Goal: Task Accomplishment & Management: Use online tool/utility

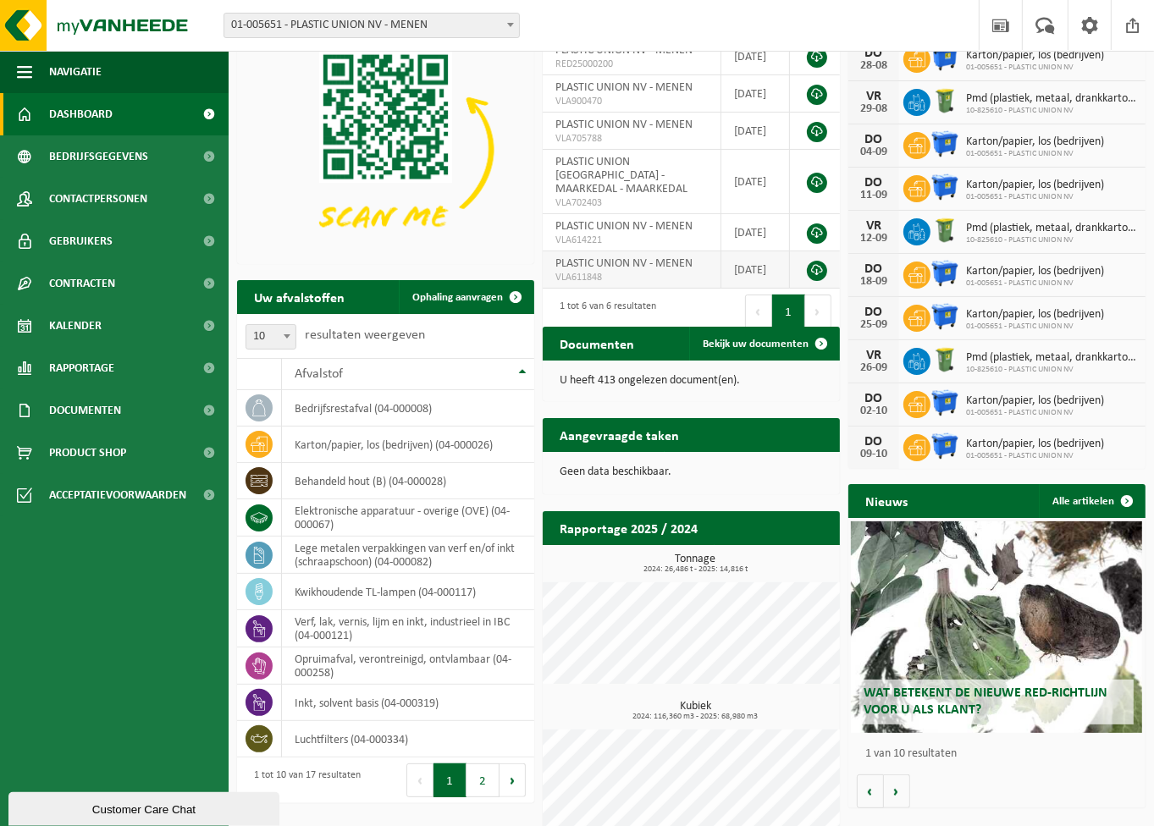
scroll to position [119, 0]
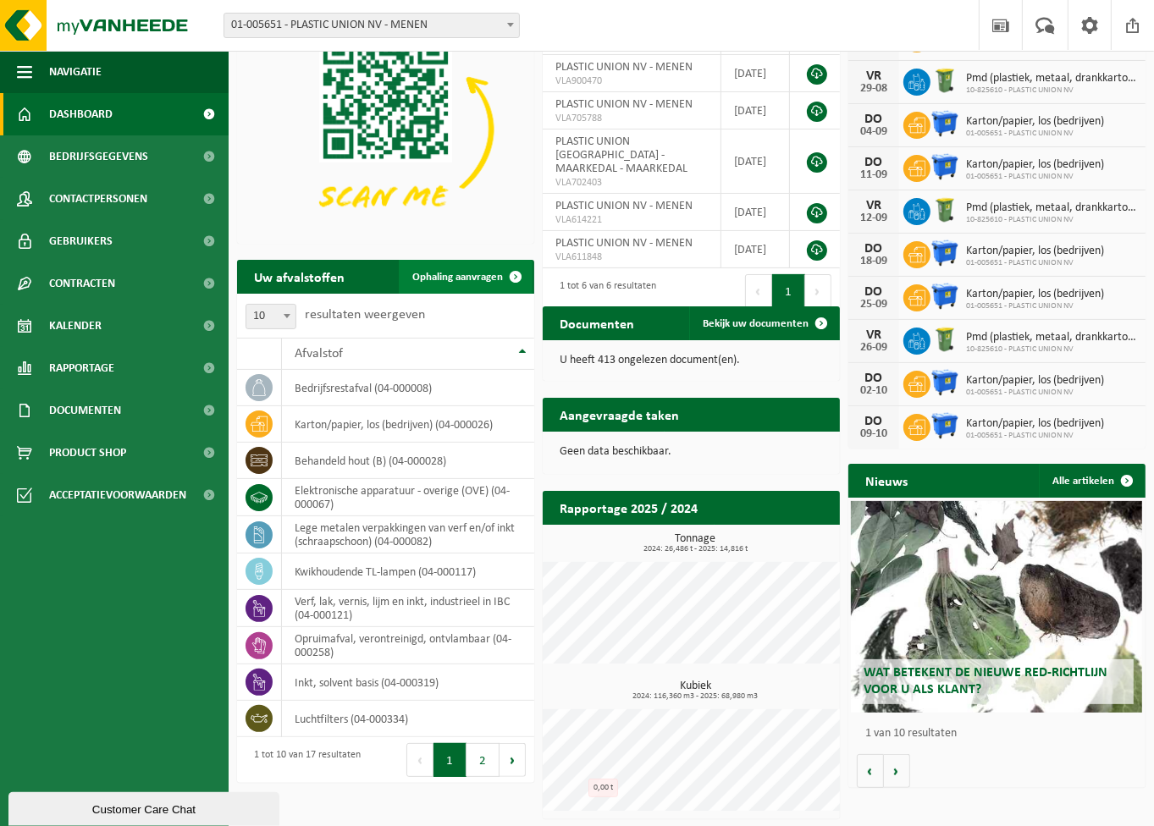
click at [444, 265] on link "Ophaling aanvragen" at bounding box center [466, 277] width 134 height 34
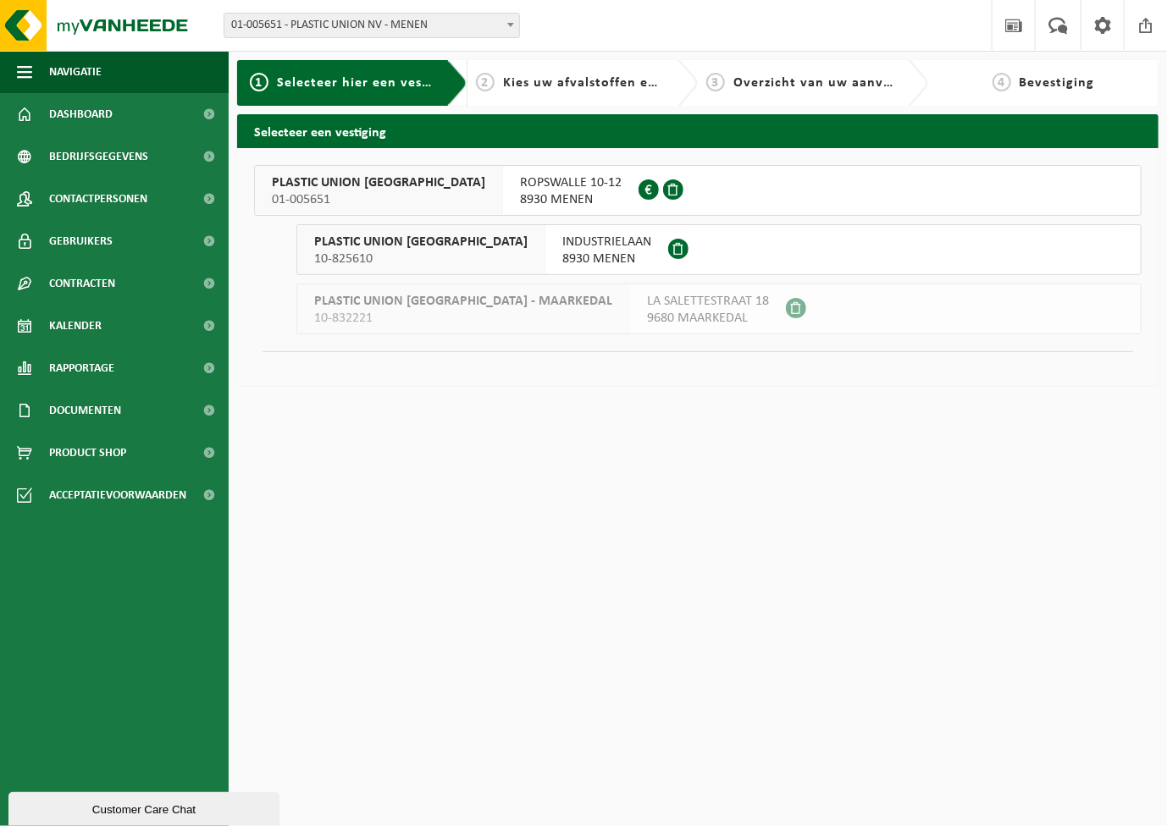
click at [720, 196] on button "PLASTIC UNION NV 01-005651 ROPSWALLE 10-12 8930 MENEN 0413.705.790" at bounding box center [697, 190] width 887 height 51
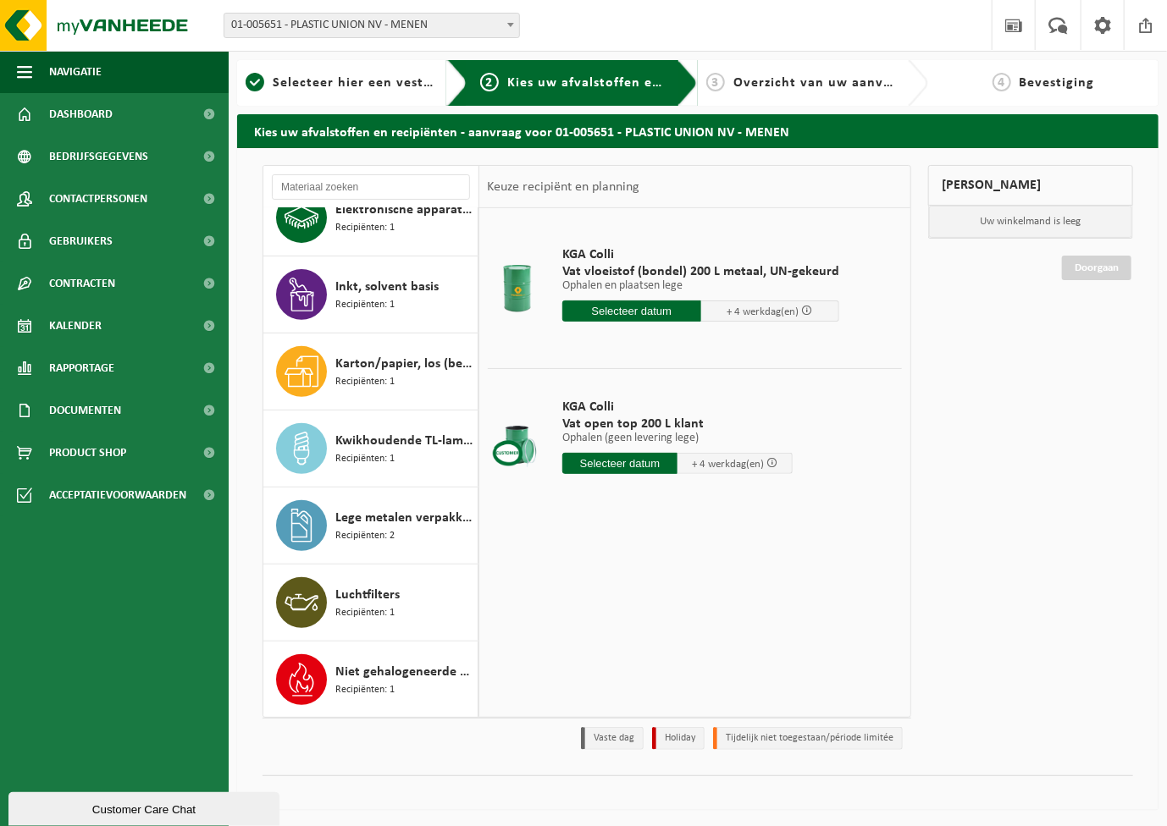
scroll to position [569, 0]
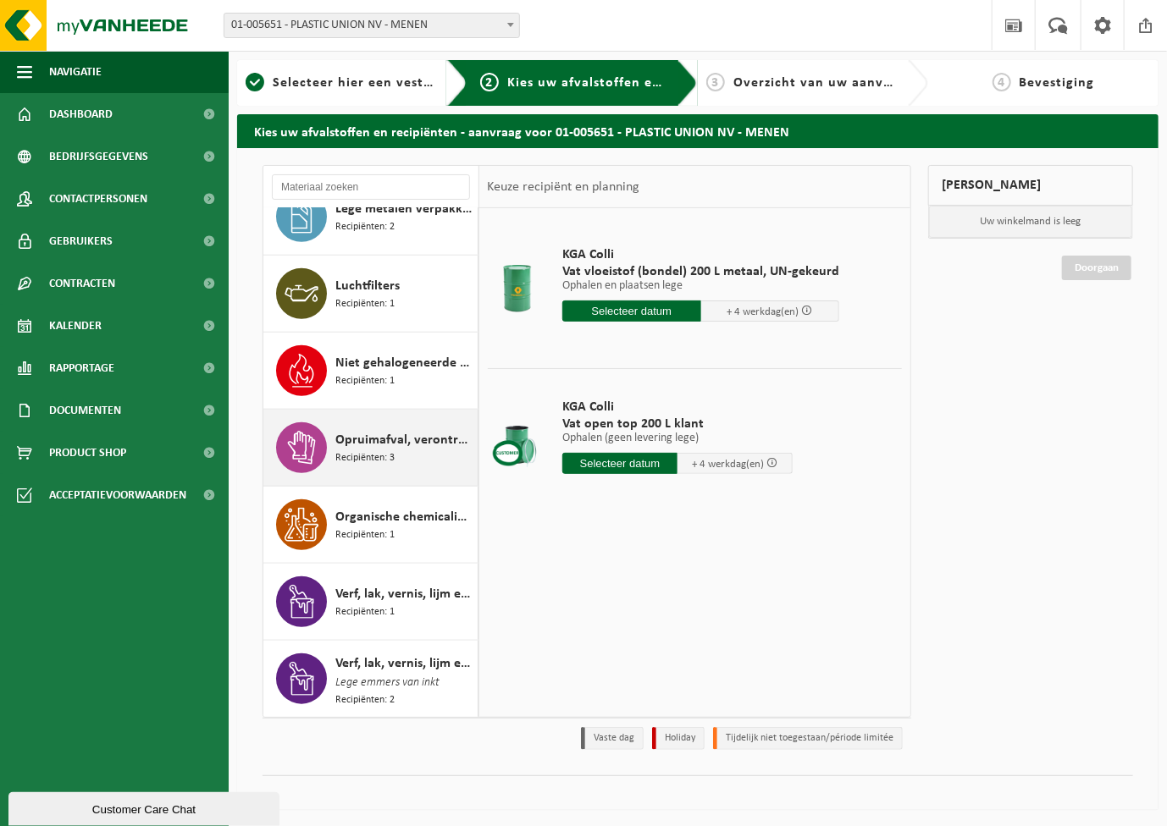
click at [411, 447] on div "Opruimafval, verontreinigd, ontvlambaar Recipiënten: 3" at bounding box center [404, 447] width 138 height 51
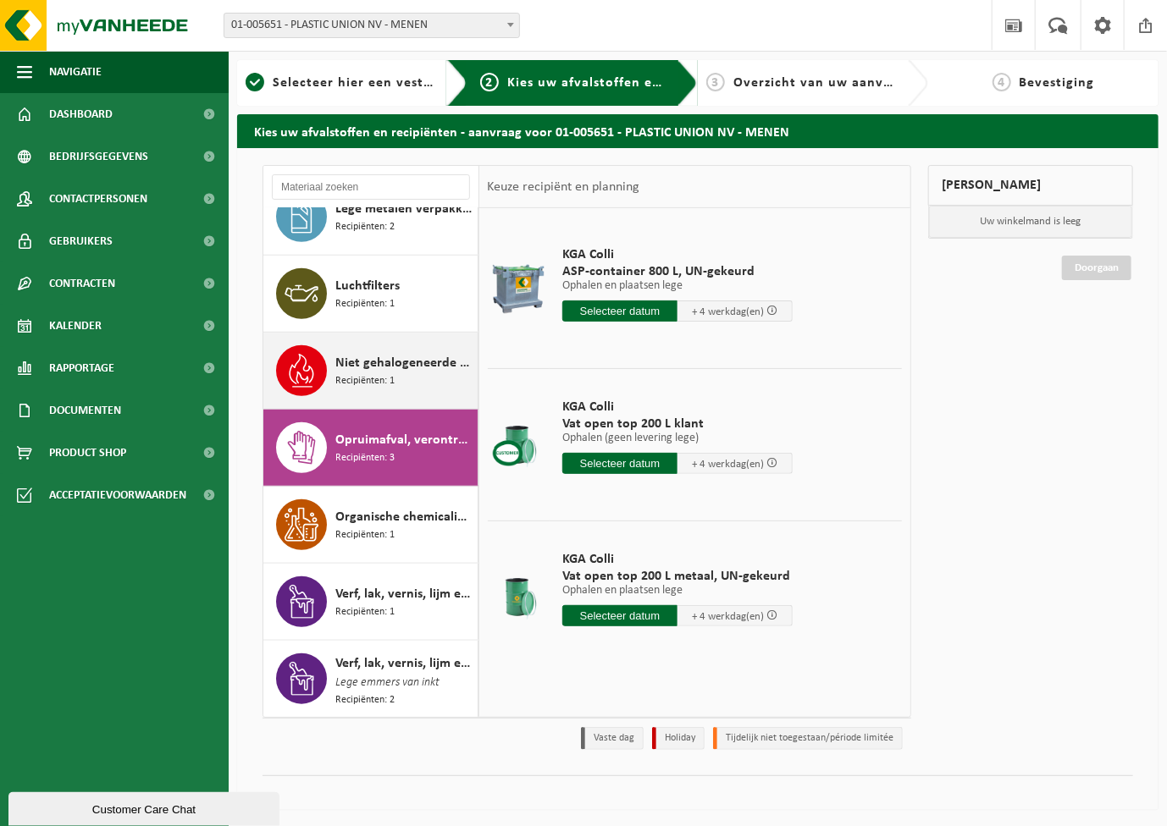
click at [420, 367] on span "Niet gehalogeneerde solventen - hoogcalorisch in kleinverpakking" at bounding box center [404, 363] width 138 height 20
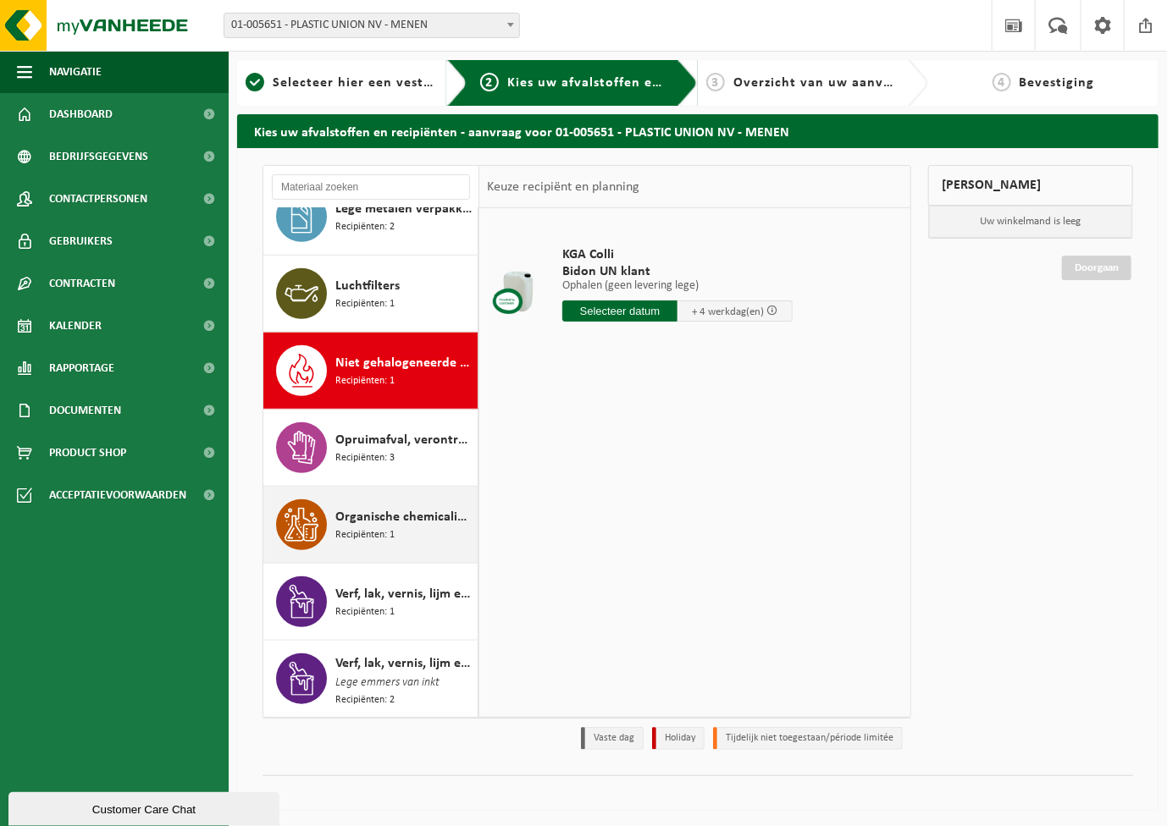
click at [393, 535] on span "Recipiënten: 1" at bounding box center [364, 535] width 59 height 16
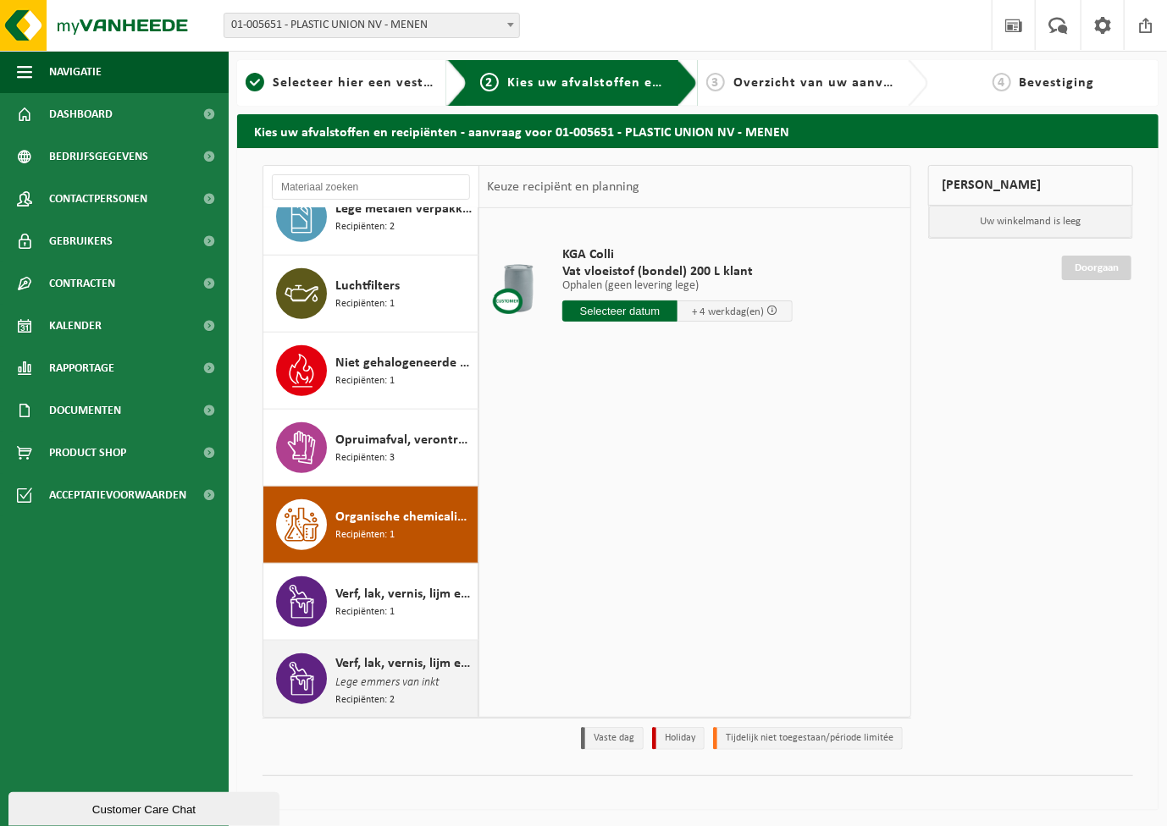
click at [381, 683] on span "Lege emmers van inkt" at bounding box center [387, 683] width 104 height 19
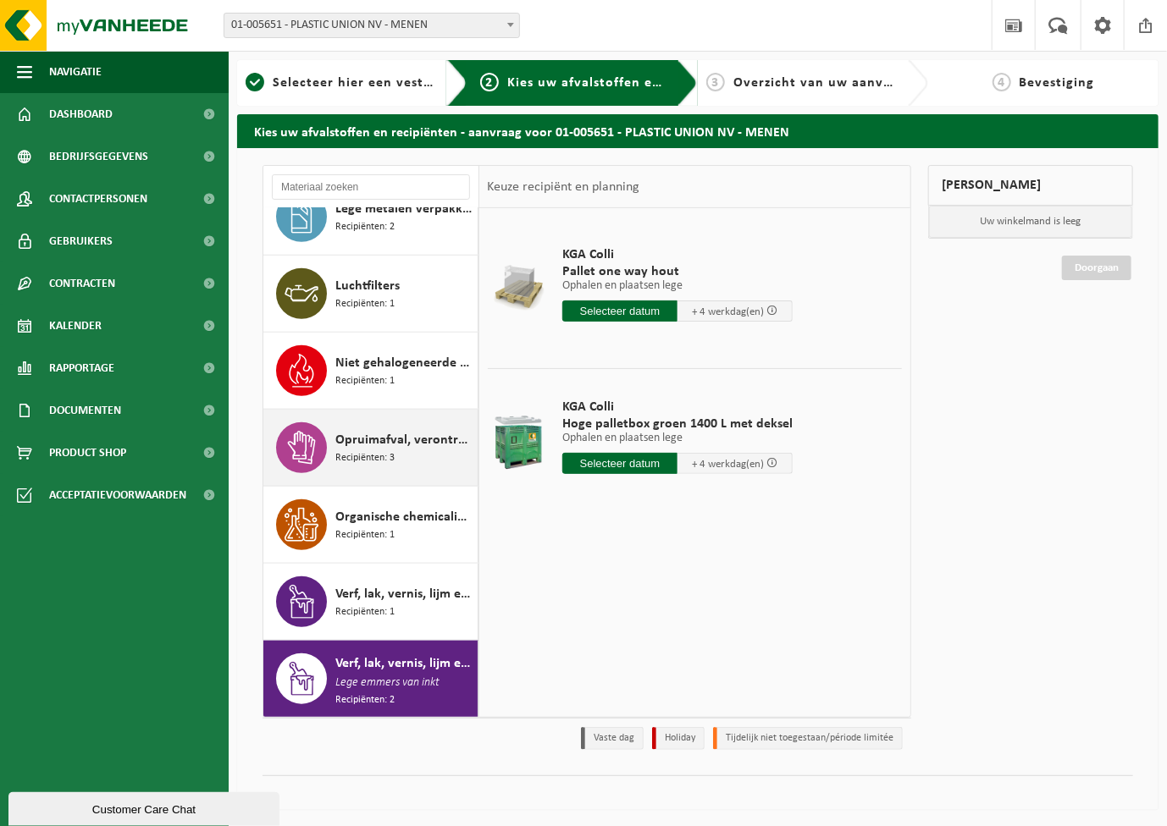
click at [363, 440] on span "Opruimafval, verontreinigd, ontvlambaar" at bounding box center [404, 440] width 138 height 20
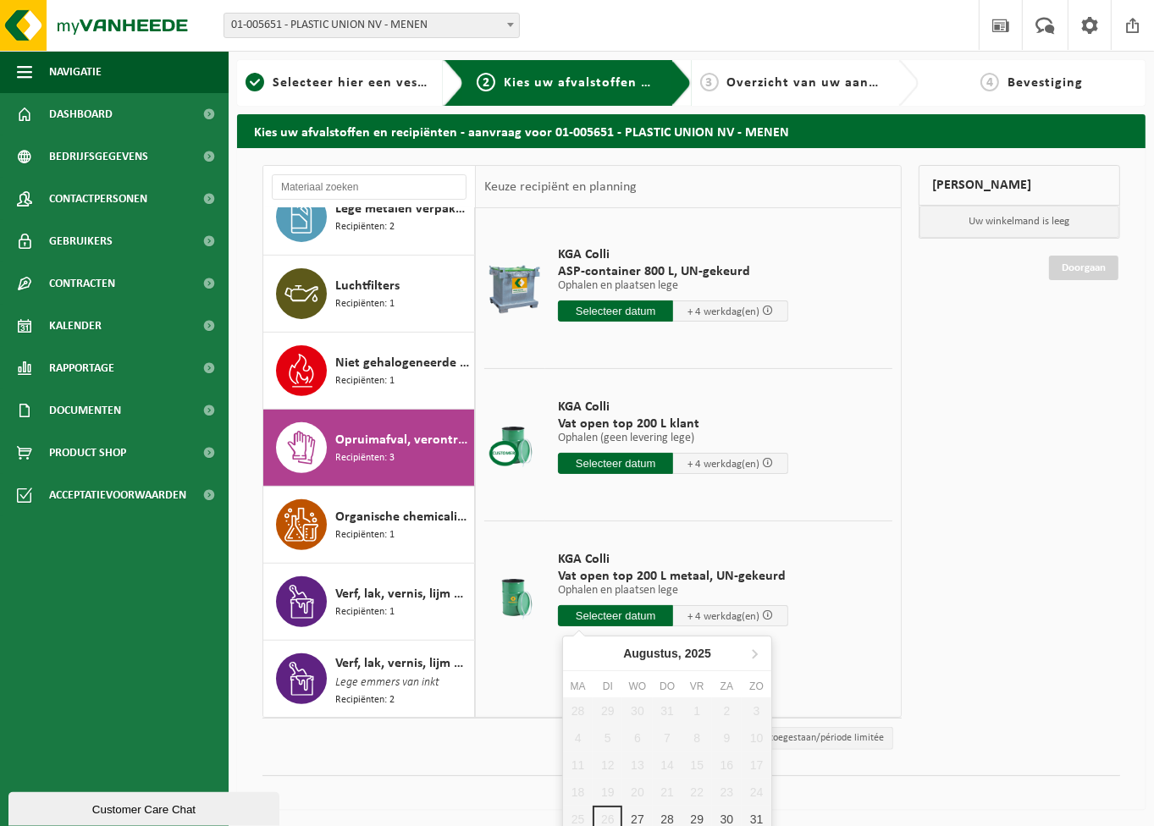
click at [613, 618] on input "text" at bounding box center [615, 615] width 115 height 21
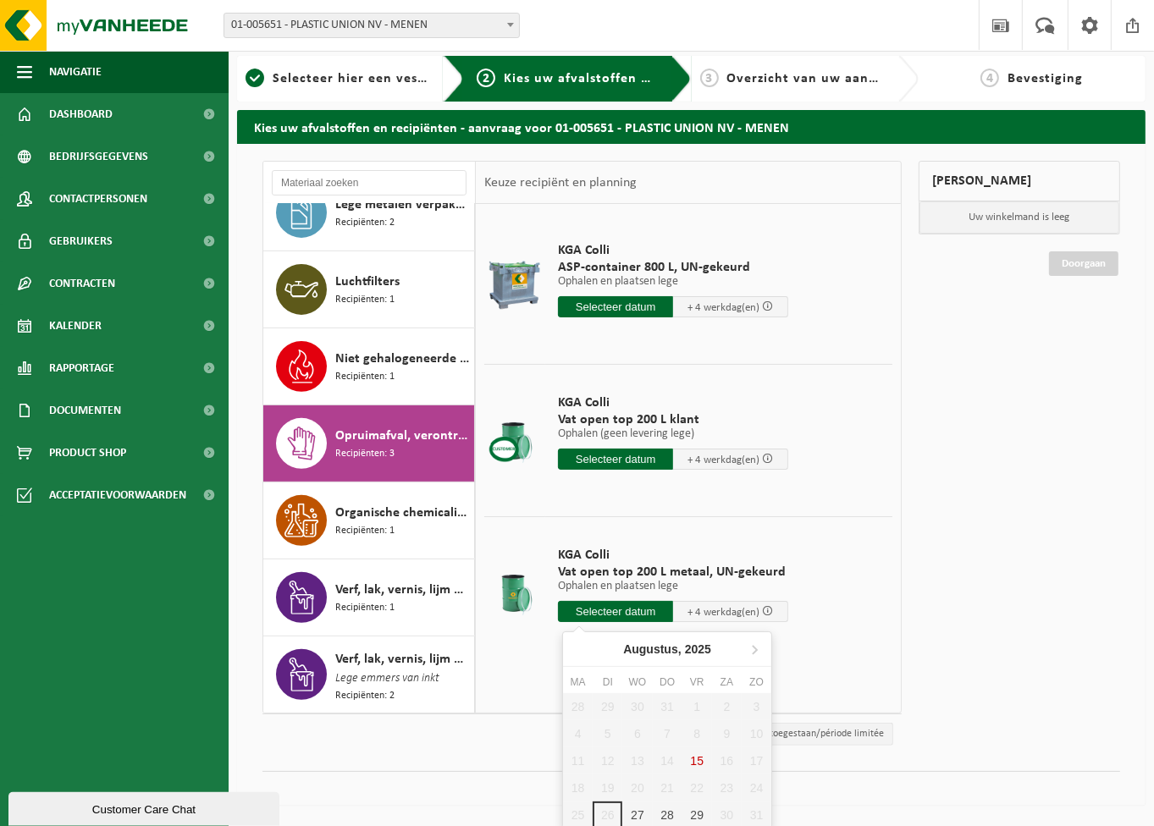
scroll to position [7, 0]
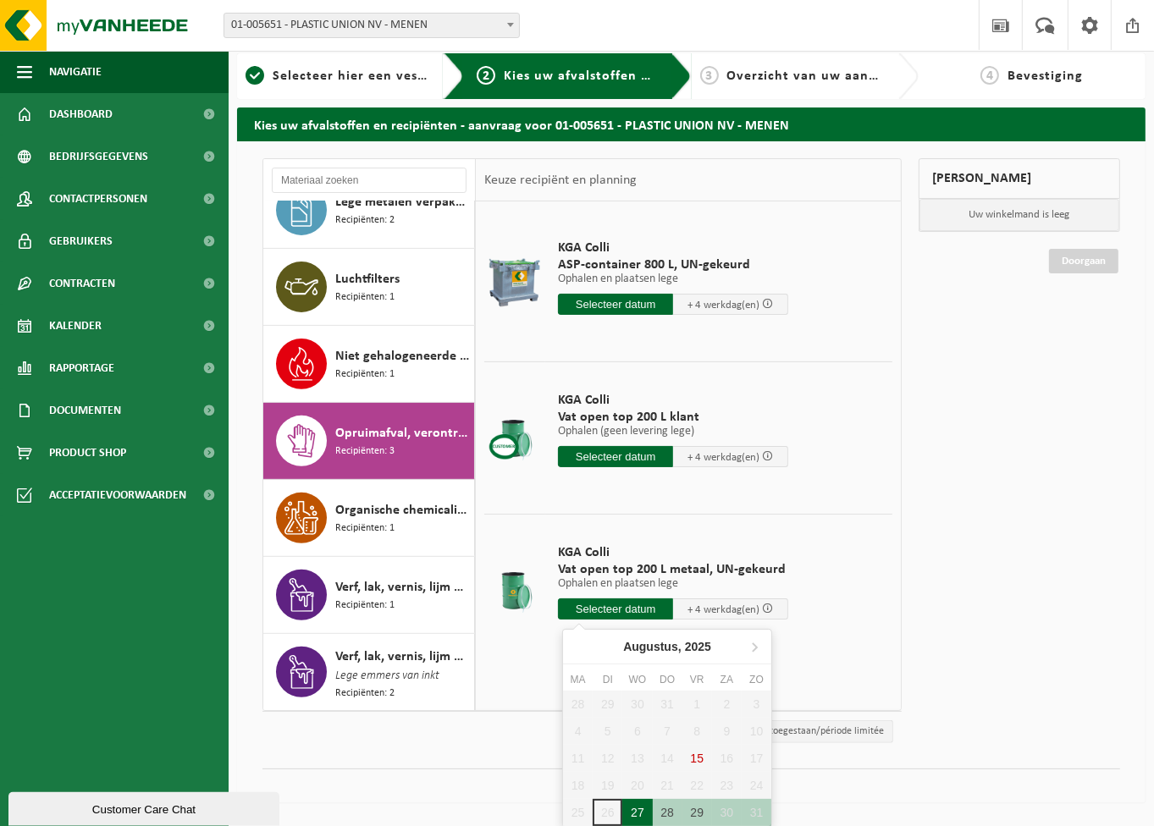
click at [630, 812] on div "27" at bounding box center [637, 812] width 30 height 27
type input "Van 2025-08-27"
type input "2025-08-27"
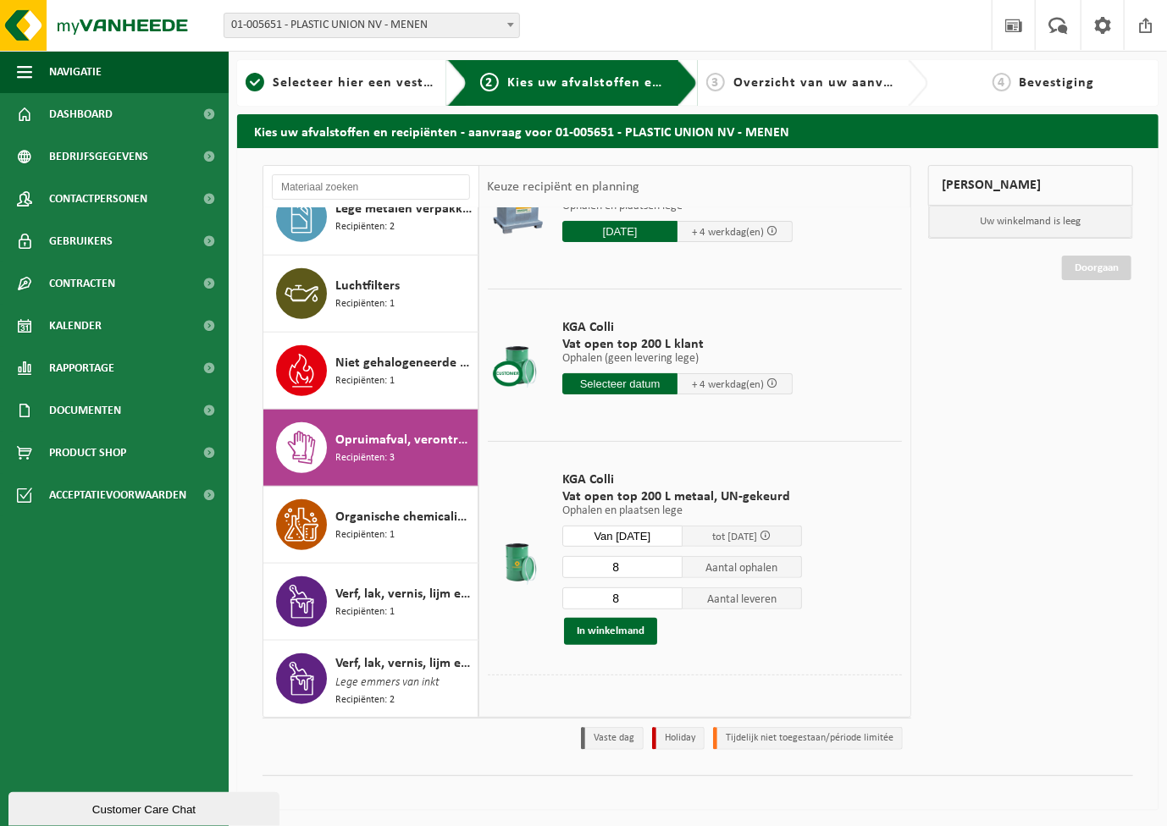
scroll to position [88, 0]
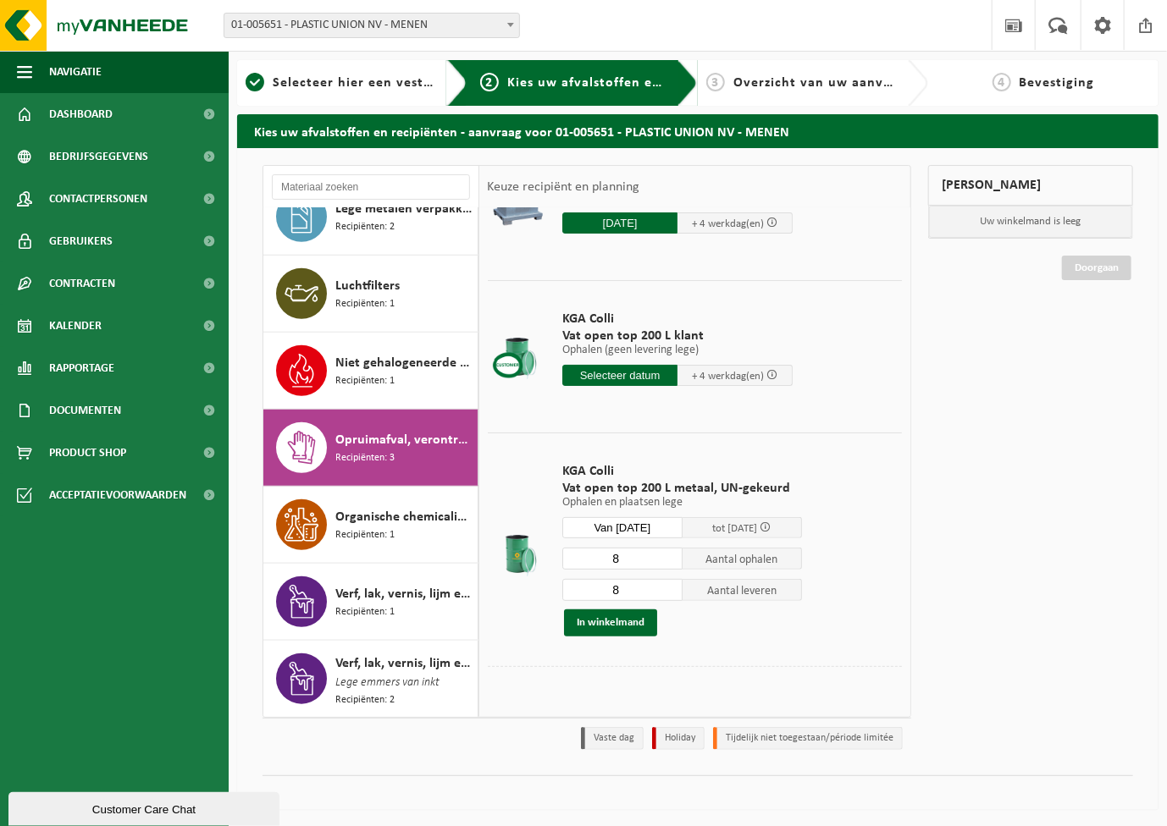
click at [622, 551] on input "8" at bounding box center [622, 559] width 120 height 22
click at [666, 558] on input "7" at bounding box center [622, 559] width 120 height 22
click at [666, 558] on input "6" at bounding box center [622, 559] width 120 height 22
click at [666, 558] on input "5" at bounding box center [622, 559] width 120 height 22
type input "4"
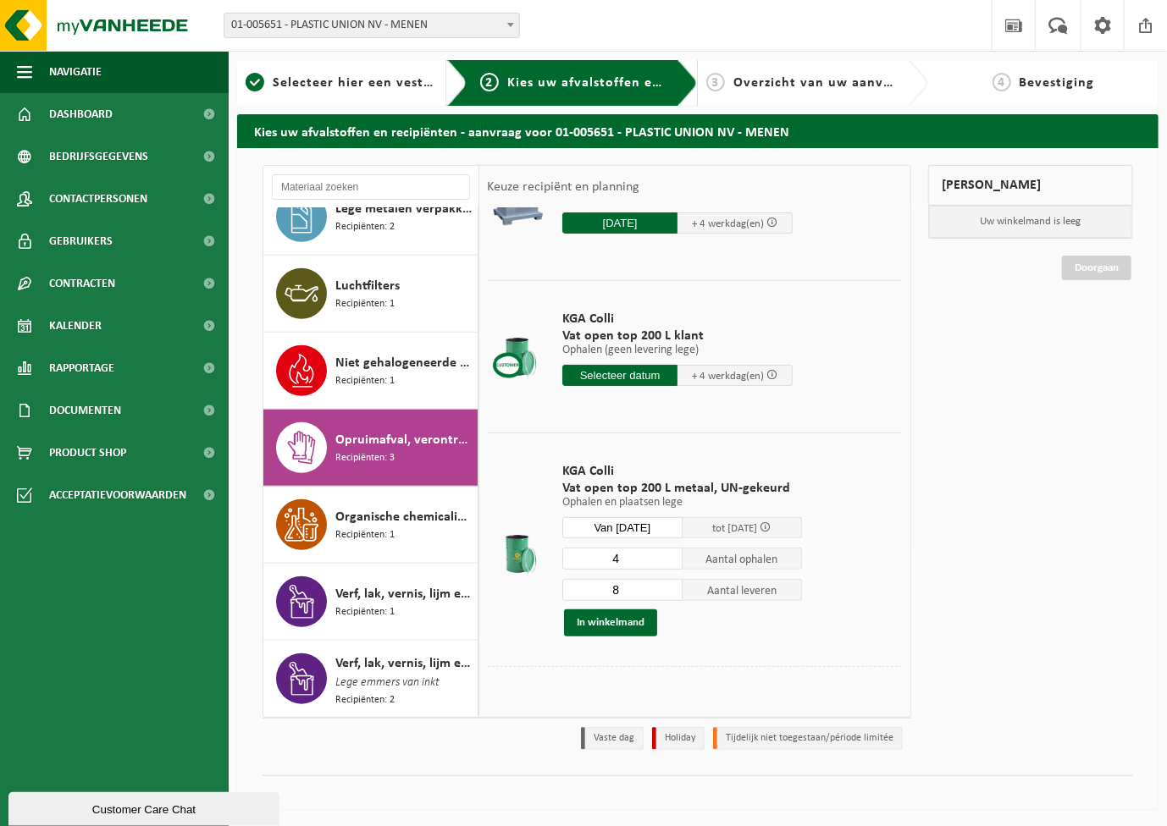
click at [666, 558] on input "4" at bounding box center [622, 559] width 120 height 22
click at [626, 588] on input "8" at bounding box center [622, 590] width 120 height 22
click at [667, 594] on input "7" at bounding box center [622, 590] width 120 height 22
click at [667, 594] on input "6" at bounding box center [622, 590] width 120 height 22
click at [667, 594] on input "5" at bounding box center [622, 590] width 120 height 22
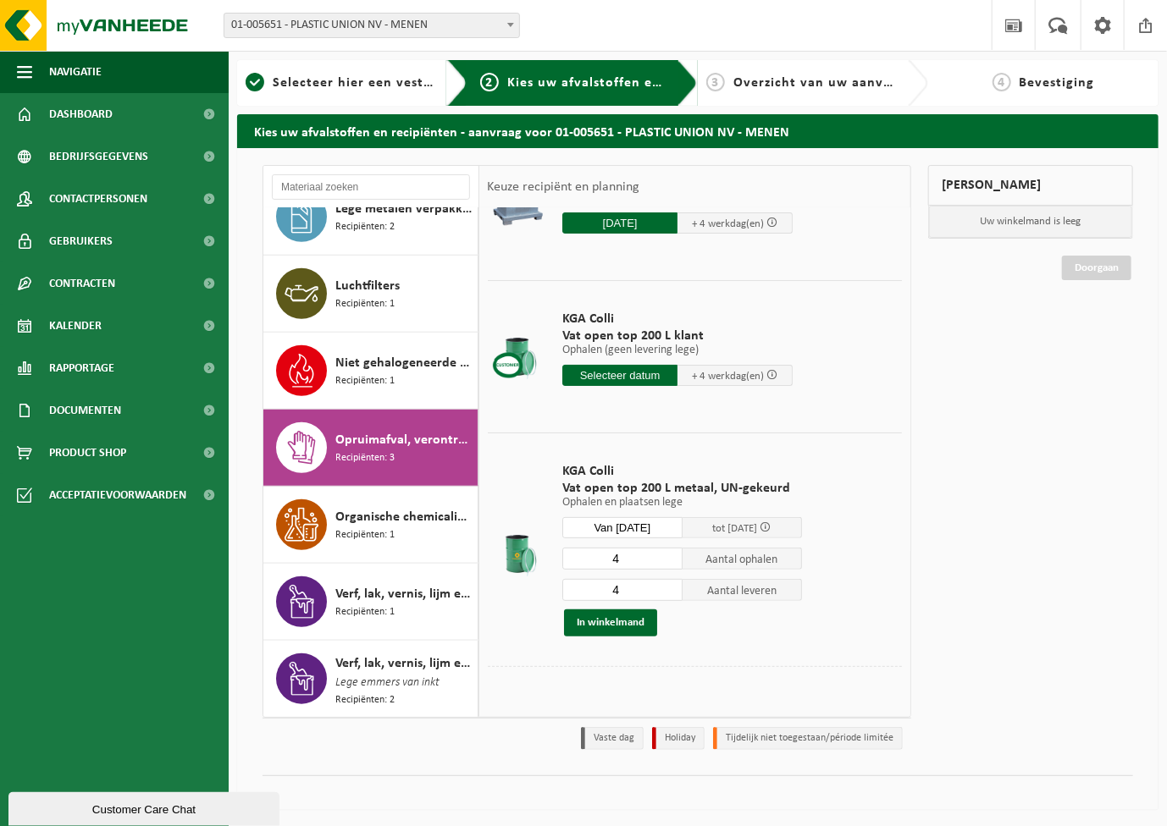
type input "4"
click at [667, 594] on input "4" at bounding box center [622, 590] width 120 height 22
click at [604, 625] on button "In winkelmand" at bounding box center [610, 623] width 93 height 27
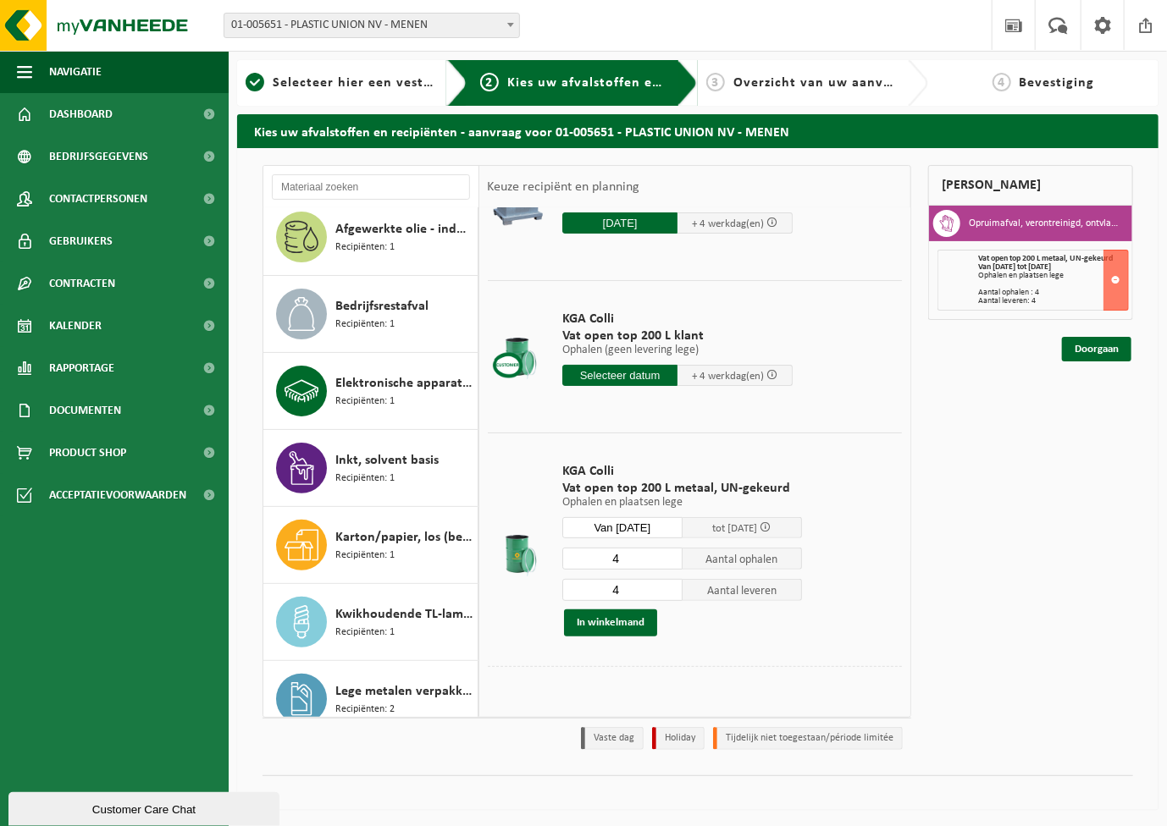
scroll to position [0, 0]
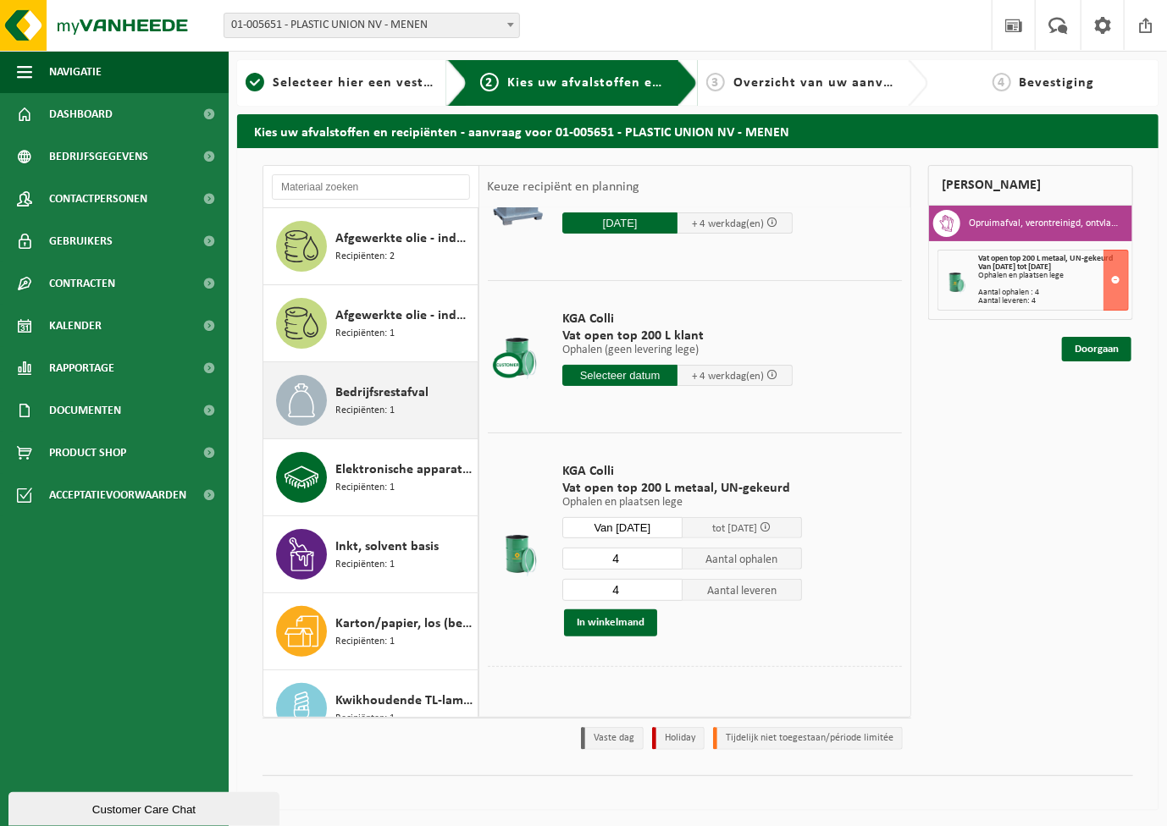
click at [398, 412] on div "Bedrijfsrestafval Recipiënten: 1" at bounding box center [404, 400] width 138 height 51
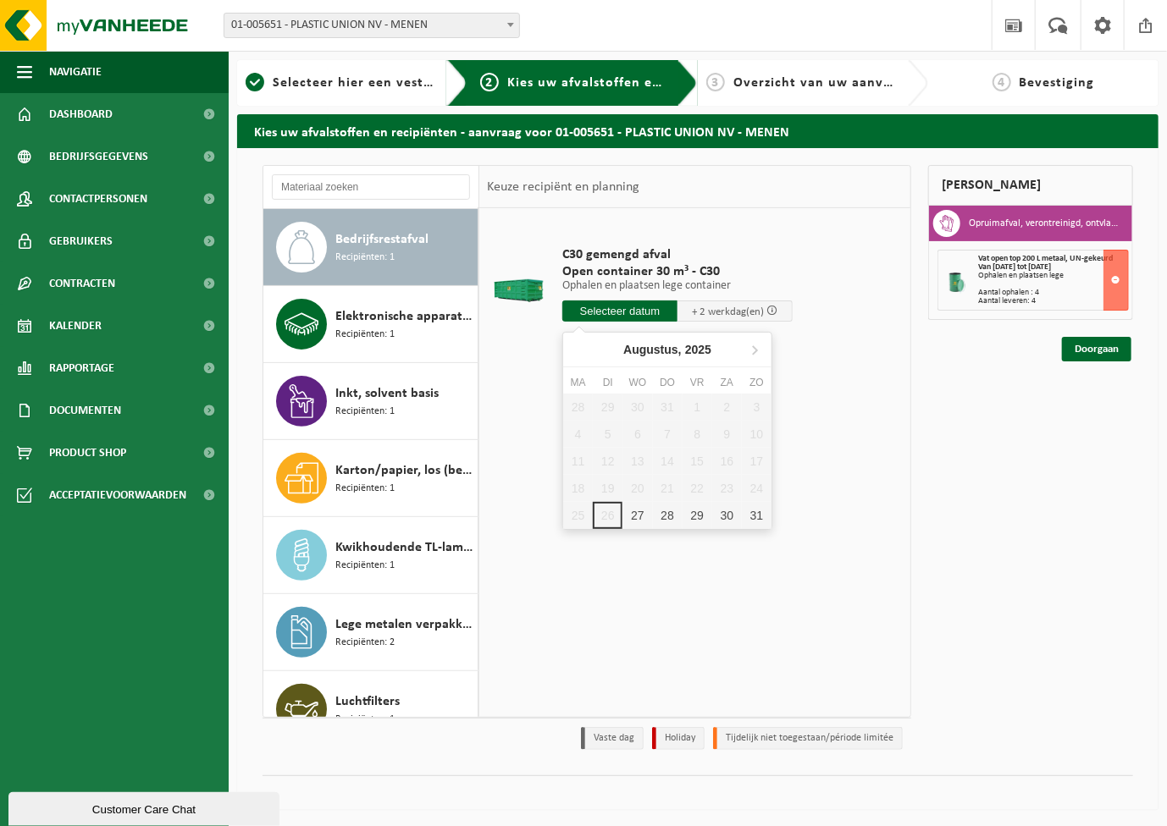
click at [639, 309] on input "text" at bounding box center [619, 311] width 115 height 21
click at [636, 507] on div "27" at bounding box center [637, 515] width 30 height 27
type input "Van 2025-08-27"
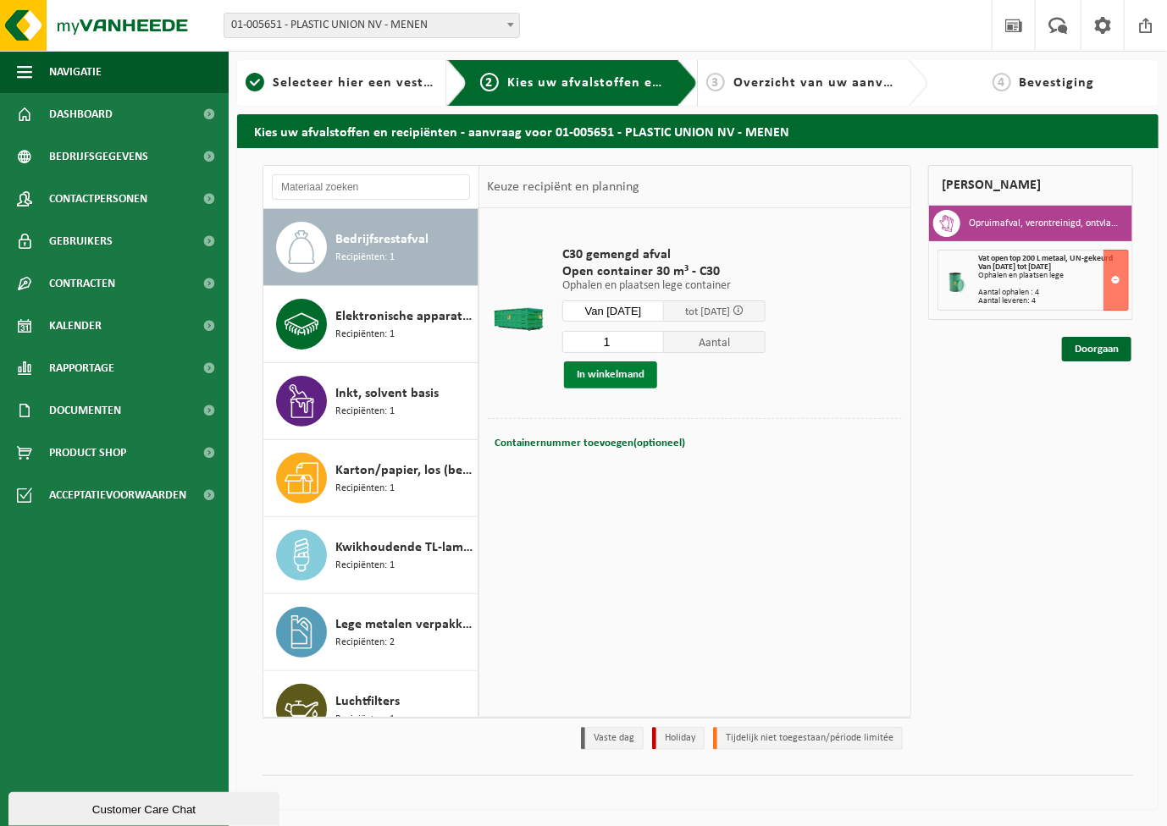
click at [637, 372] on button "In winkelmand" at bounding box center [610, 375] width 93 height 27
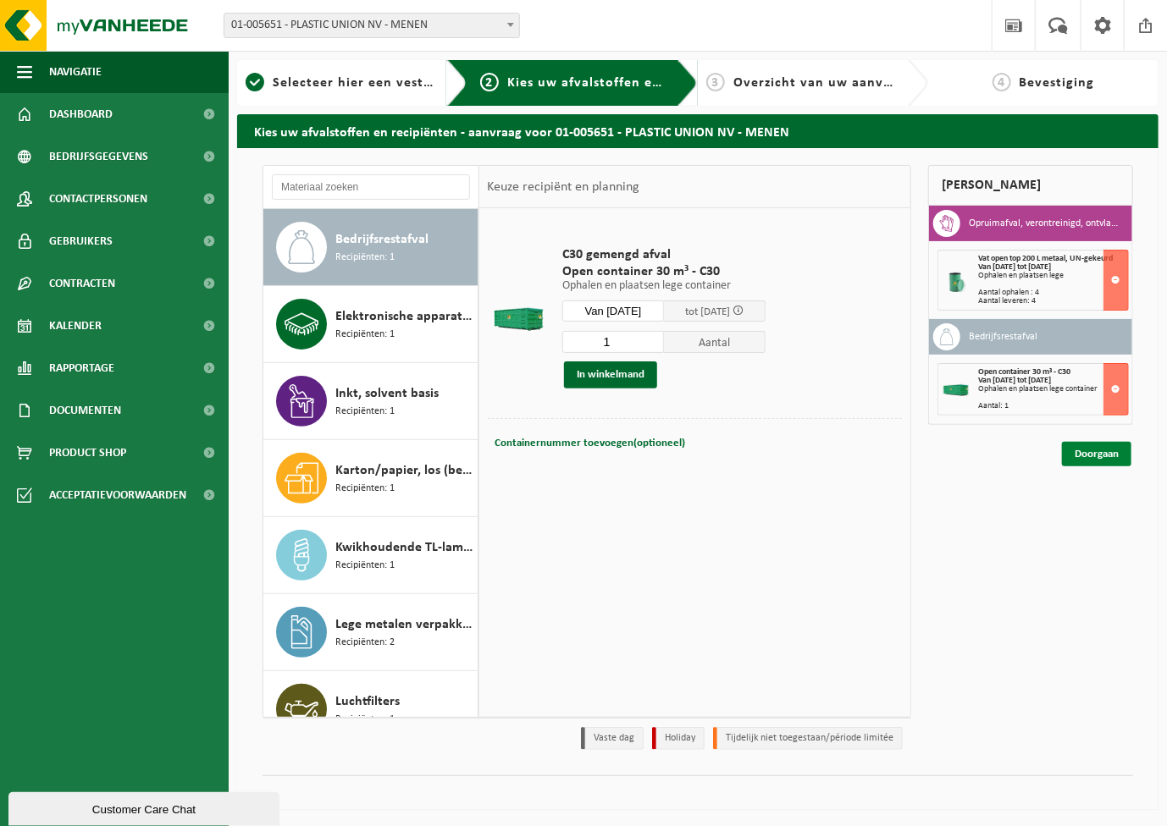
click at [1094, 451] on link "Doorgaan" at bounding box center [1096, 454] width 69 height 25
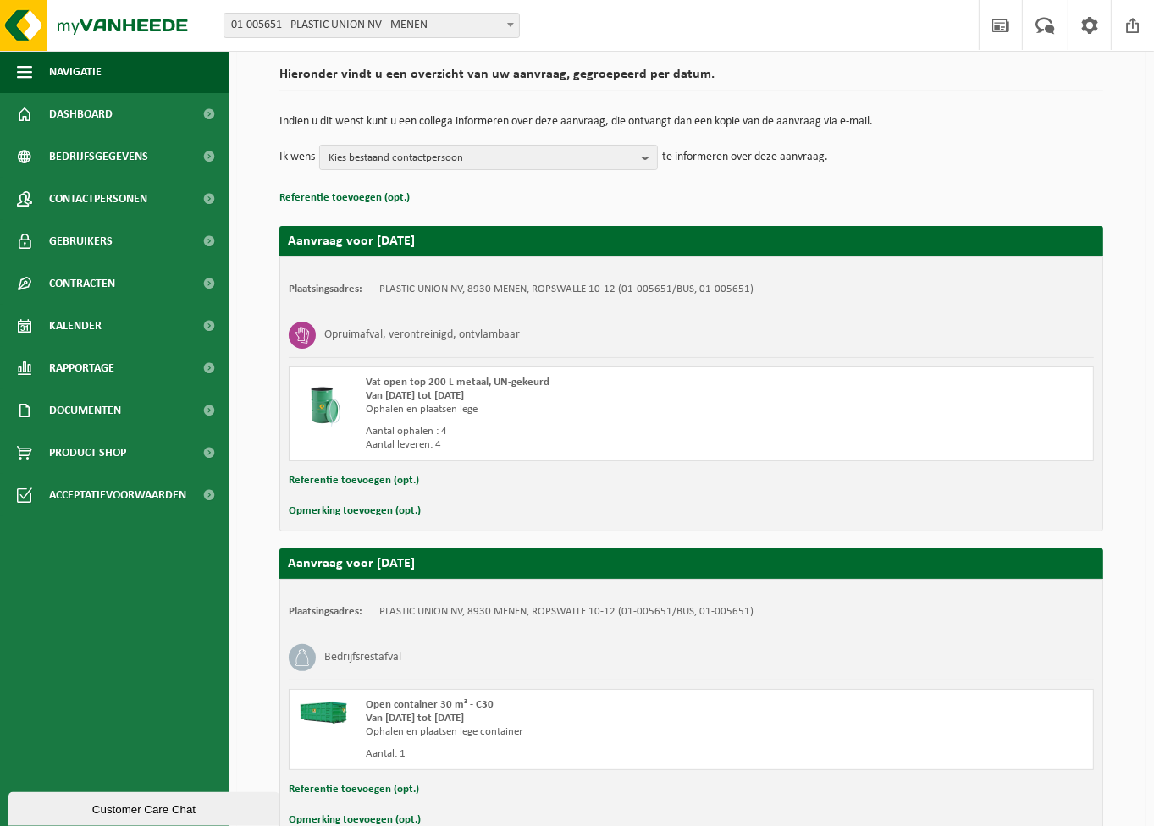
scroll to position [220, 0]
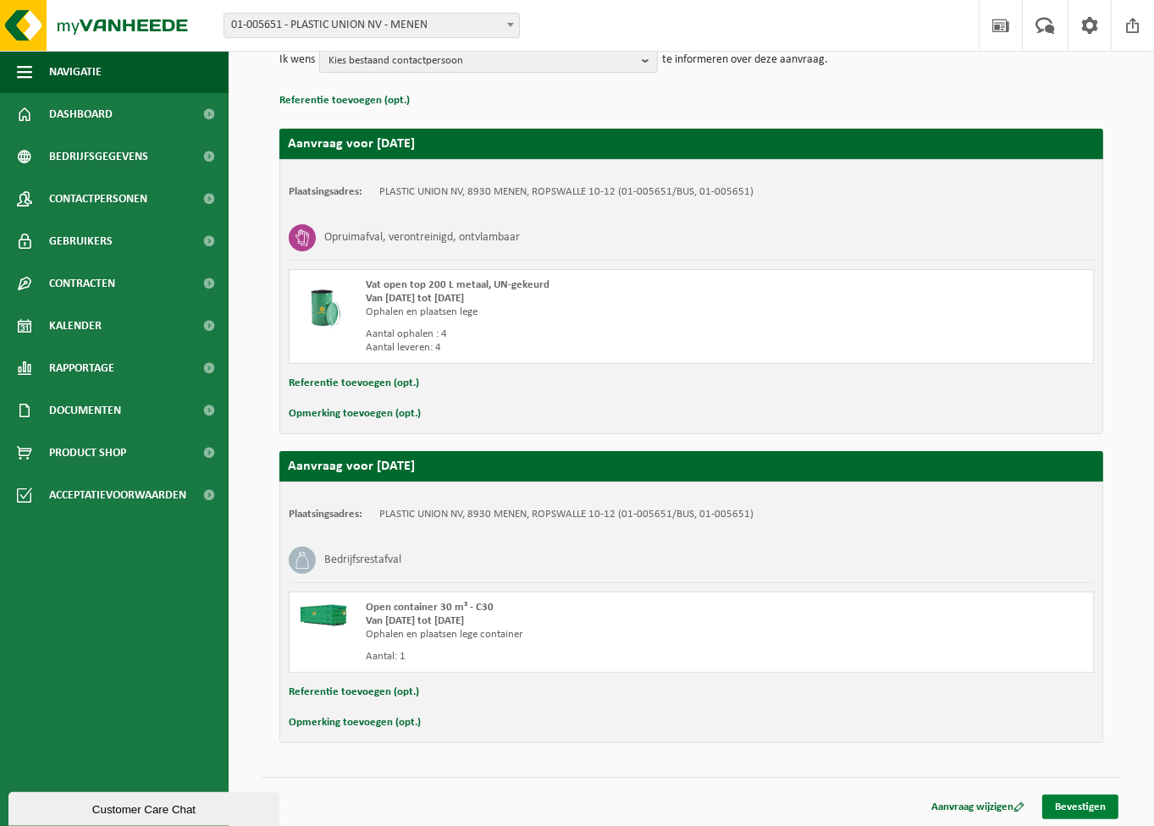
click at [1072, 805] on link "Bevestigen" at bounding box center [1080, 807] width 76 height 25
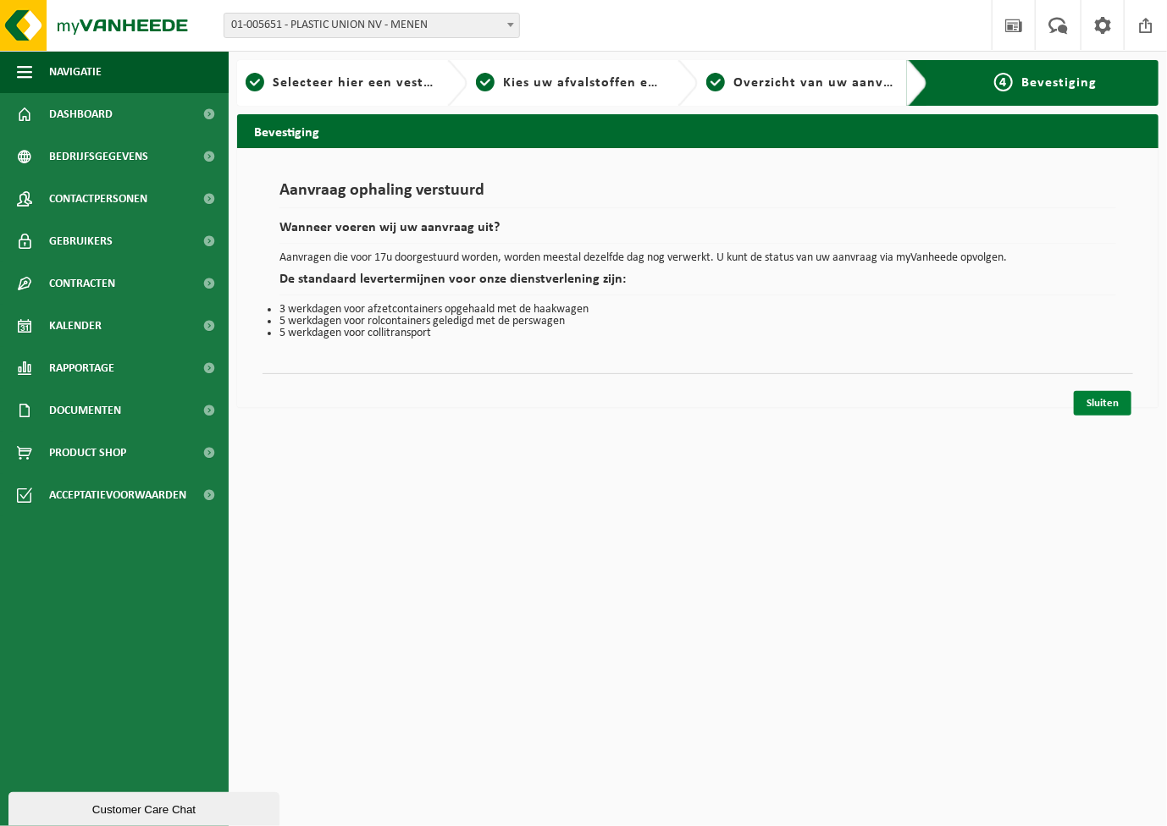
click at [1106, 407] on link "Sluiten" at bounding box center [1103, 403] width 58 height 25
